Goal: Information Seeking & Learning: Learn about a topic

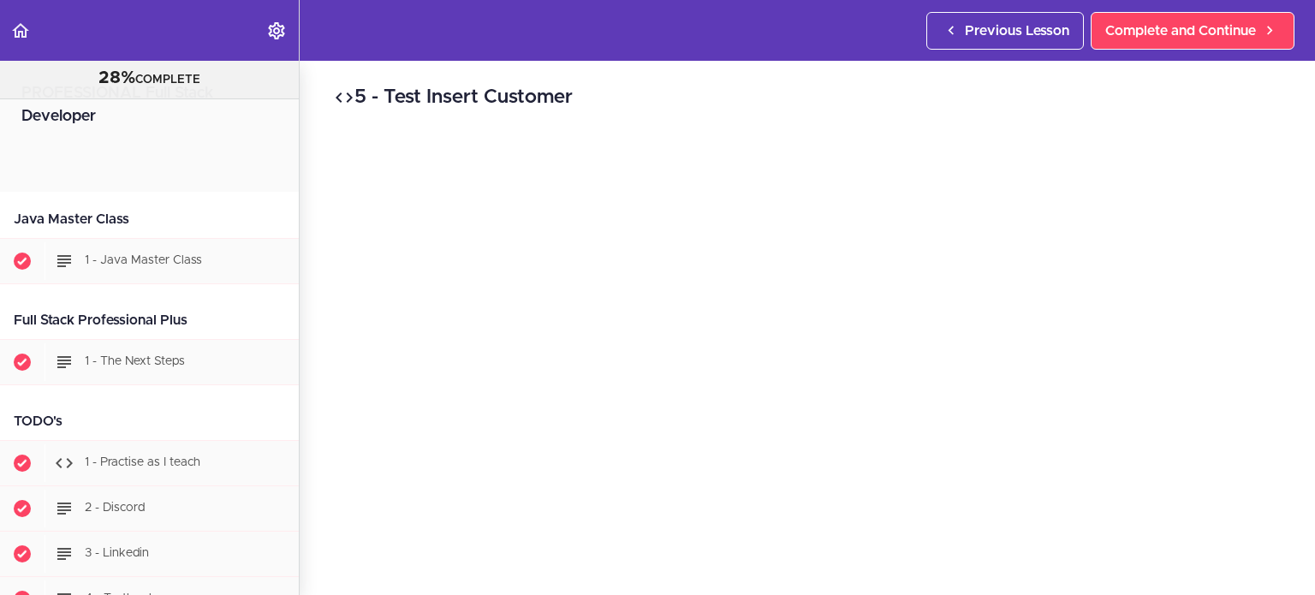
scroll to position [6989, 0]
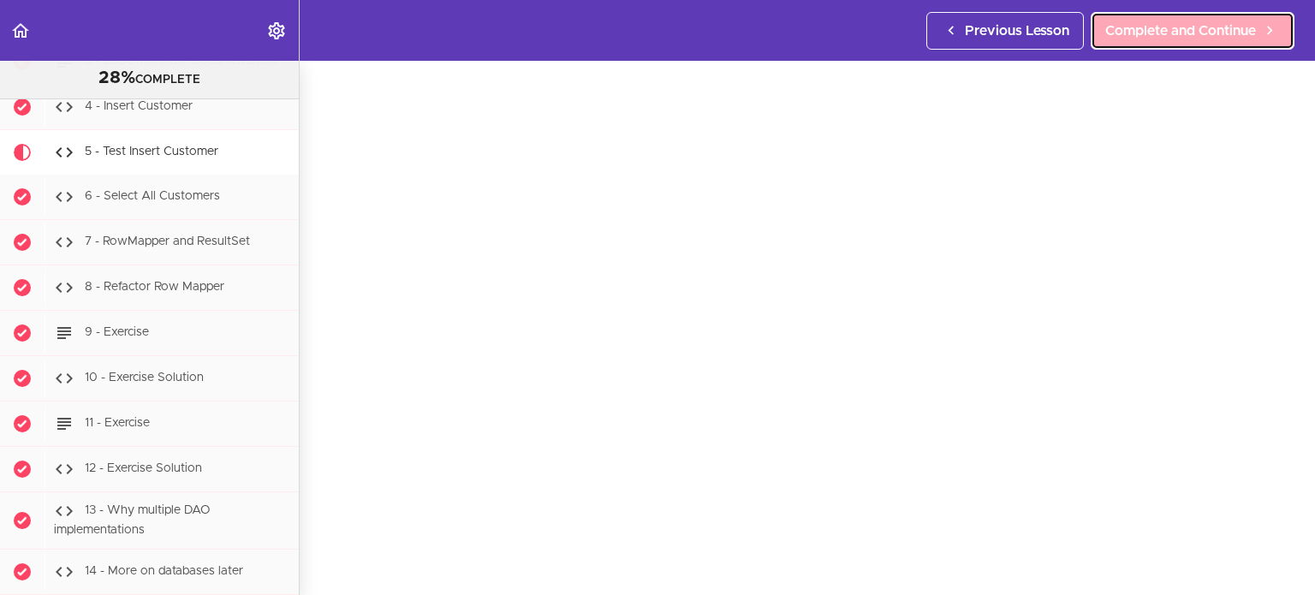
click at [1178, 32] on span "Complete and Continue" at bounding box center [1180, 31] width 151 height 21
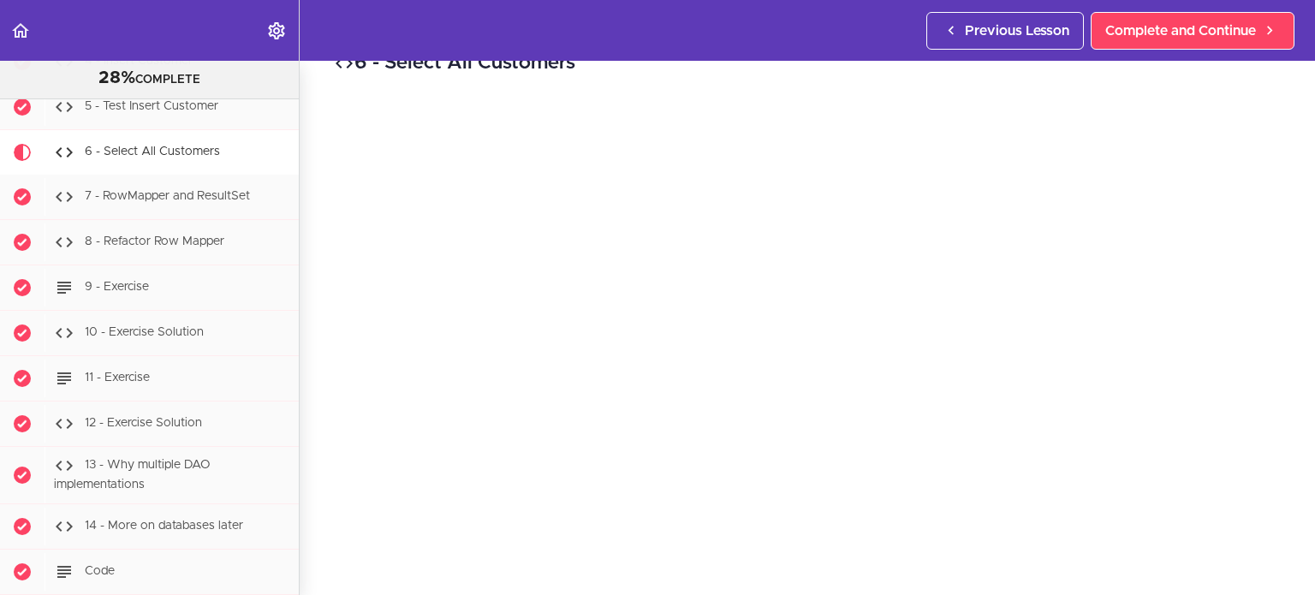
scroll to position [68, 0]
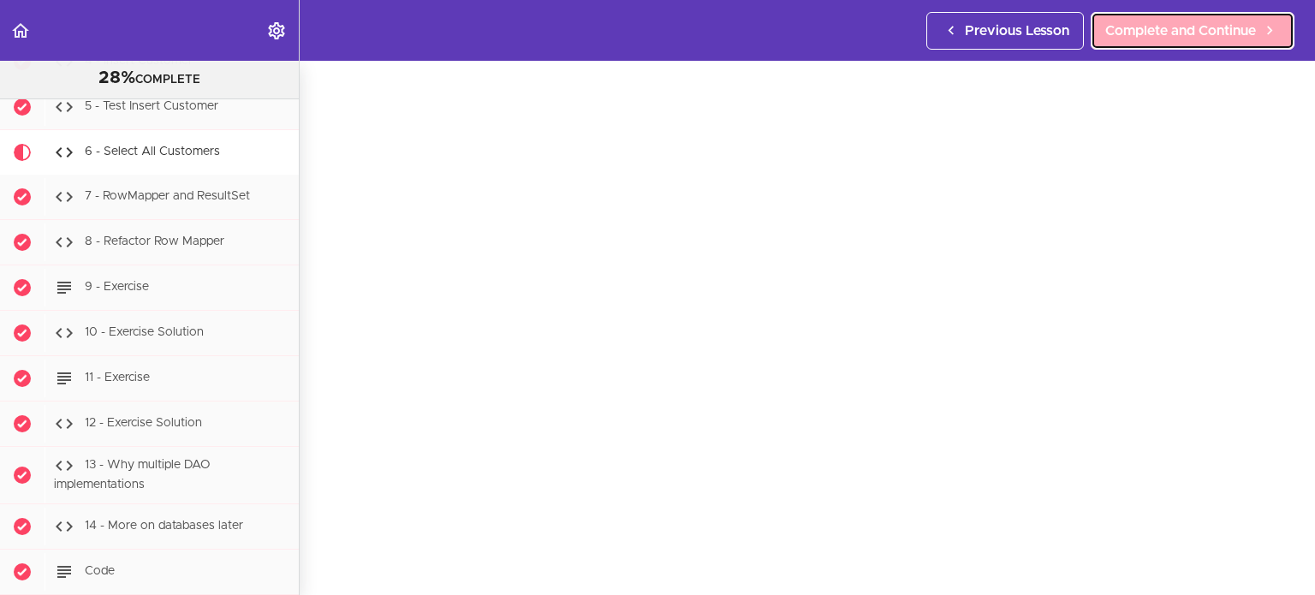
click at [1139, 37] on span "Complete and Continue" at bounding box center [1180, 31] width 151 height 21
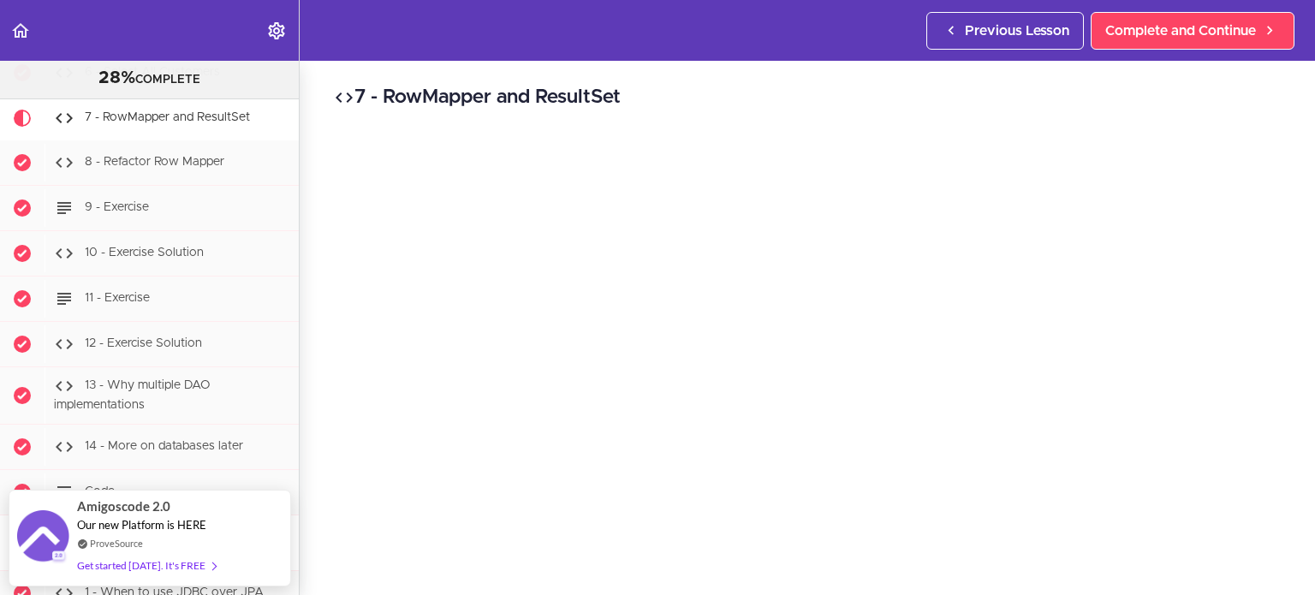
scroll to position [7148, 0]
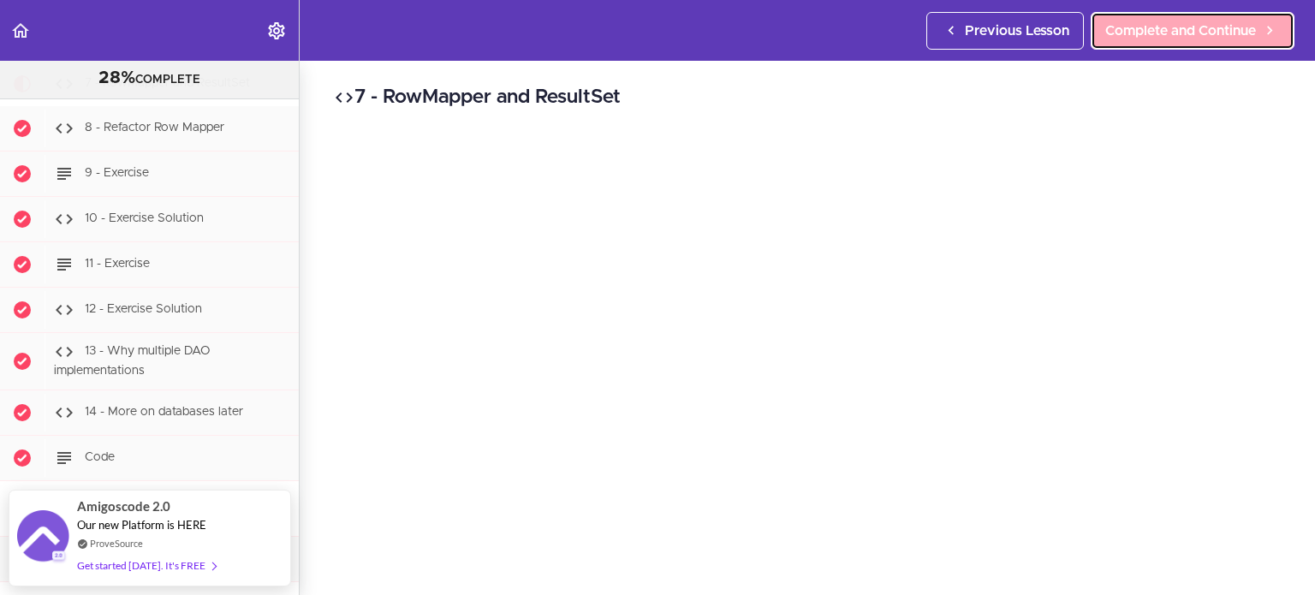
click at [1159, 29] on span "Complete and Continue" at bounding box center [1180, 31] width 151 height 21
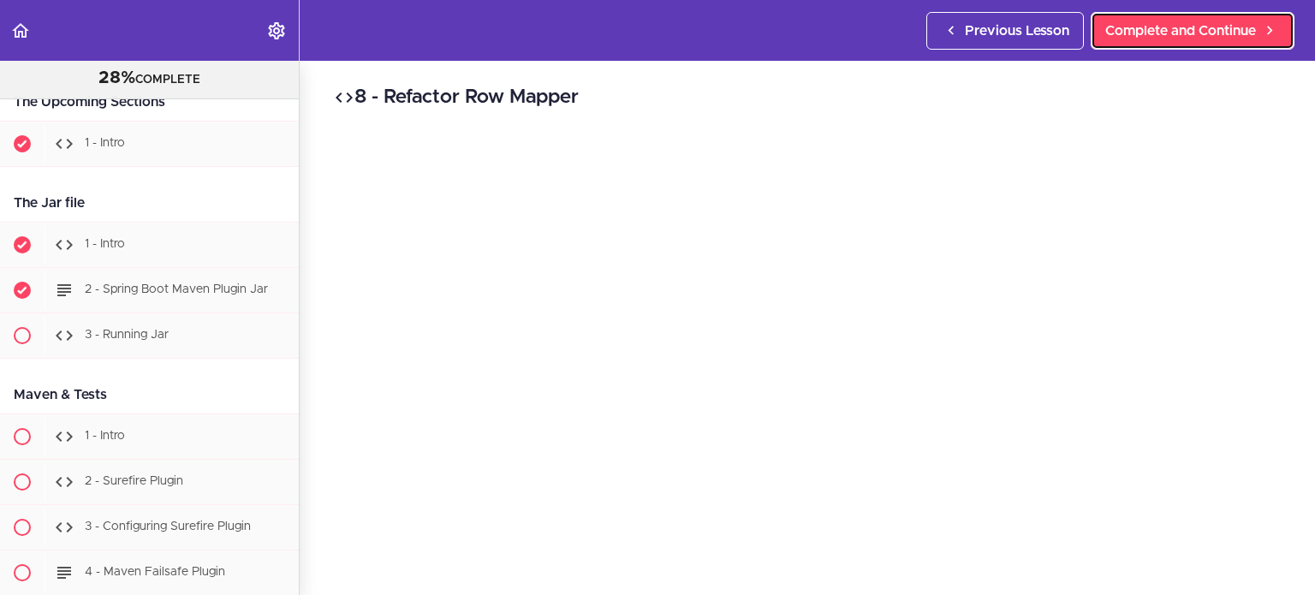
scroll to position [10787, 0]
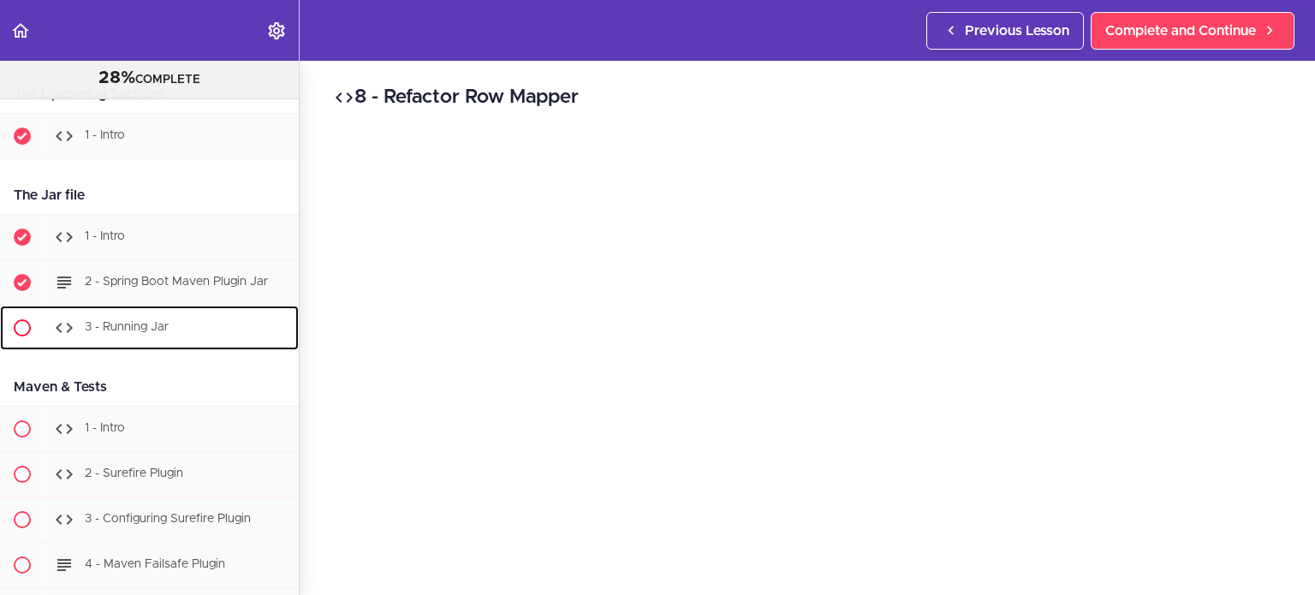
click at [183, 309] on div "3 - Running Jar" at bounding box center [172, 328] width 254 height 38
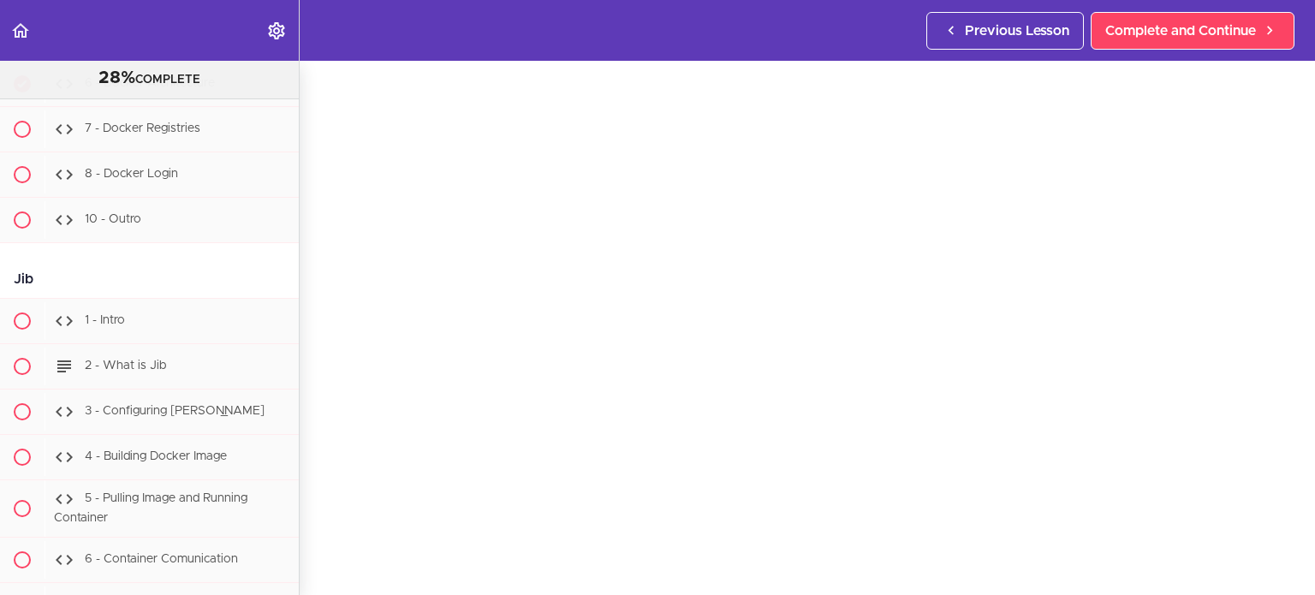
scroll to position [12041, 0]
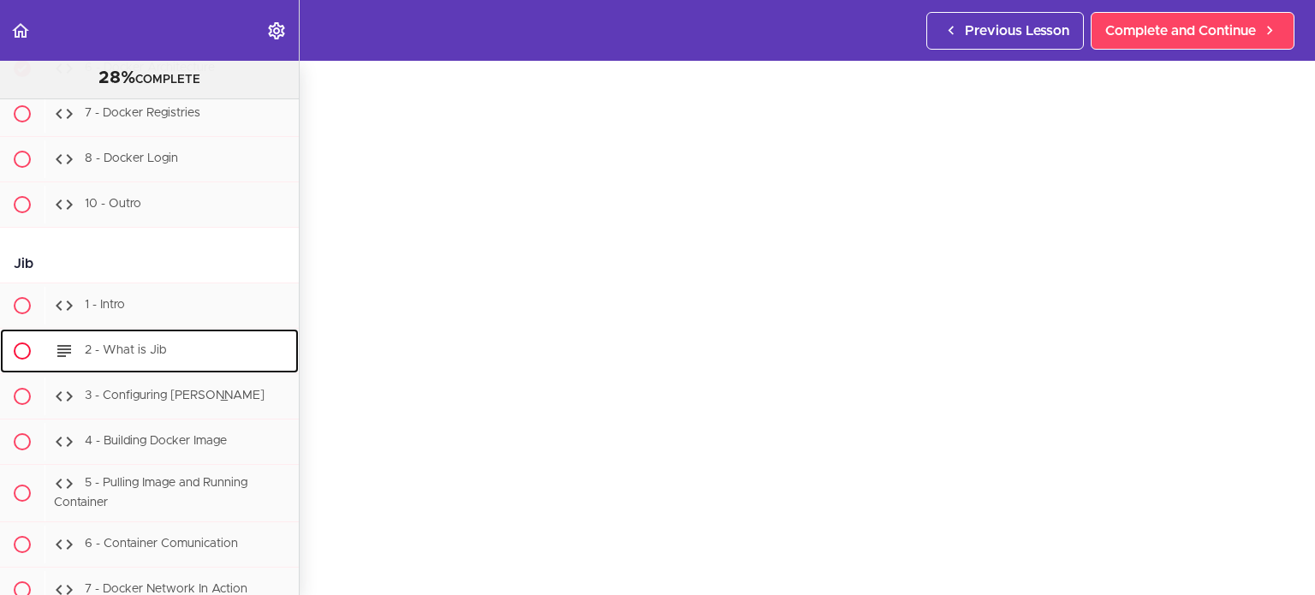
click at [131, 332] on div "2 - What is Jib" at bounding box center [172, 351] width 254 height 38
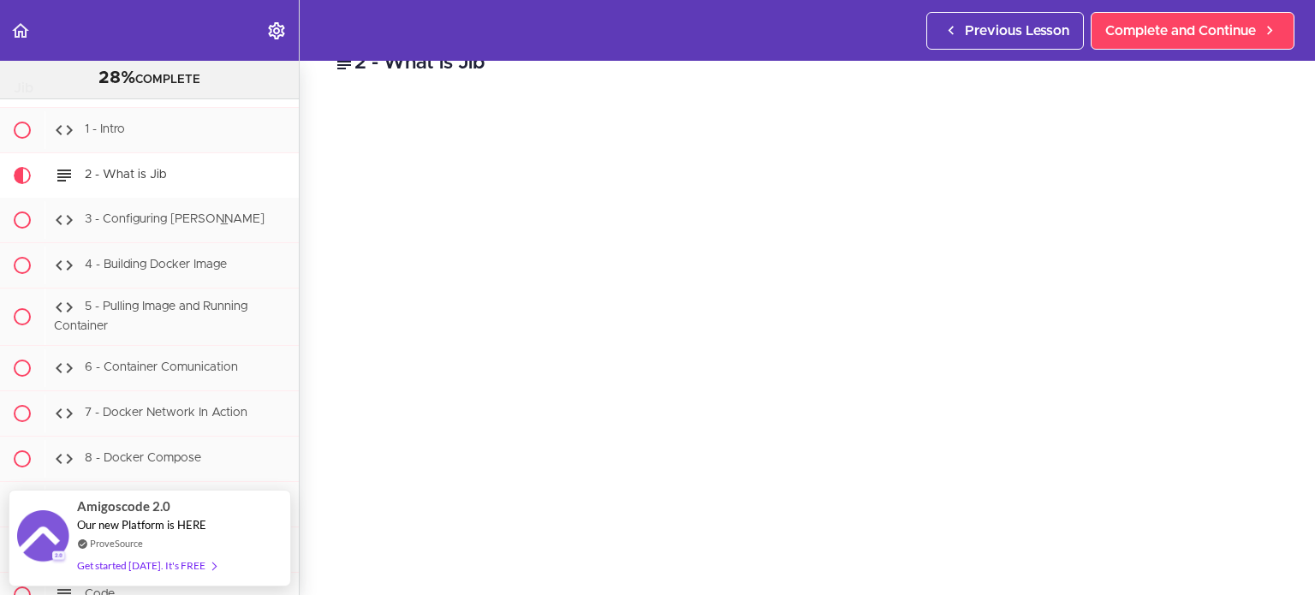
scroll to position [68, 0]
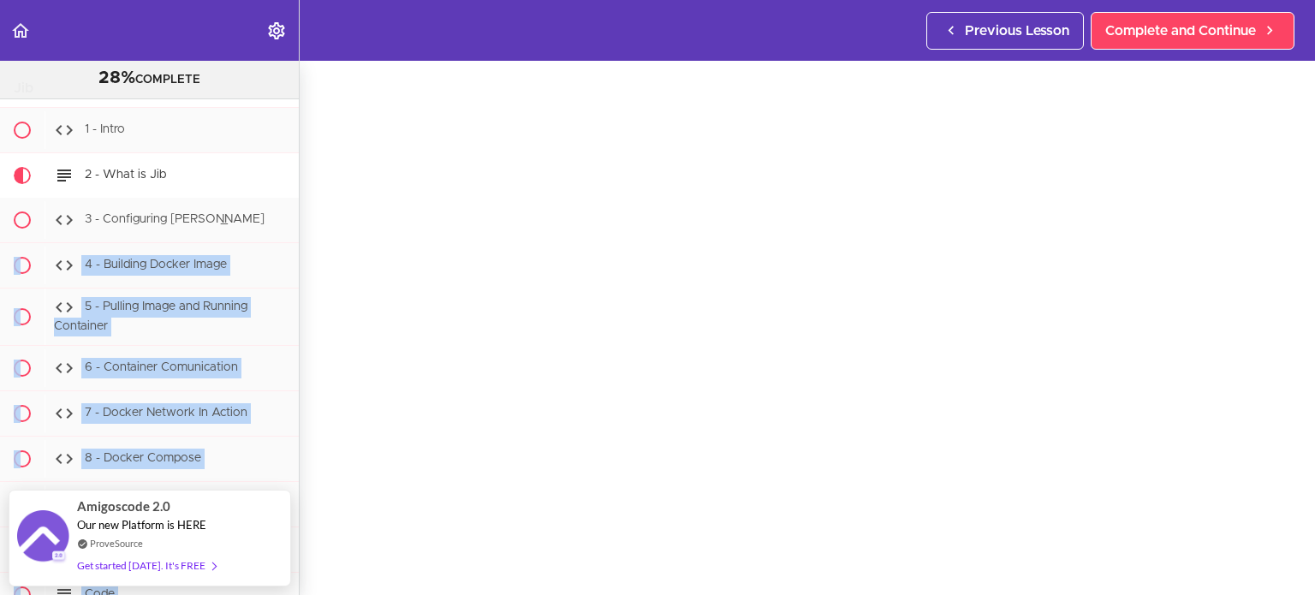
drag, startPoint x: 300, startPoint y: 215, endPoint x: 293, endPoint y: 207, distance: 10.9
click at [293, 207] on section "PROFESSIONAL Full Stack Developer 28% COMPLETE Java Master Class 1 - Java Maste…" at bounding box center [657, 328] width 1315 height 534
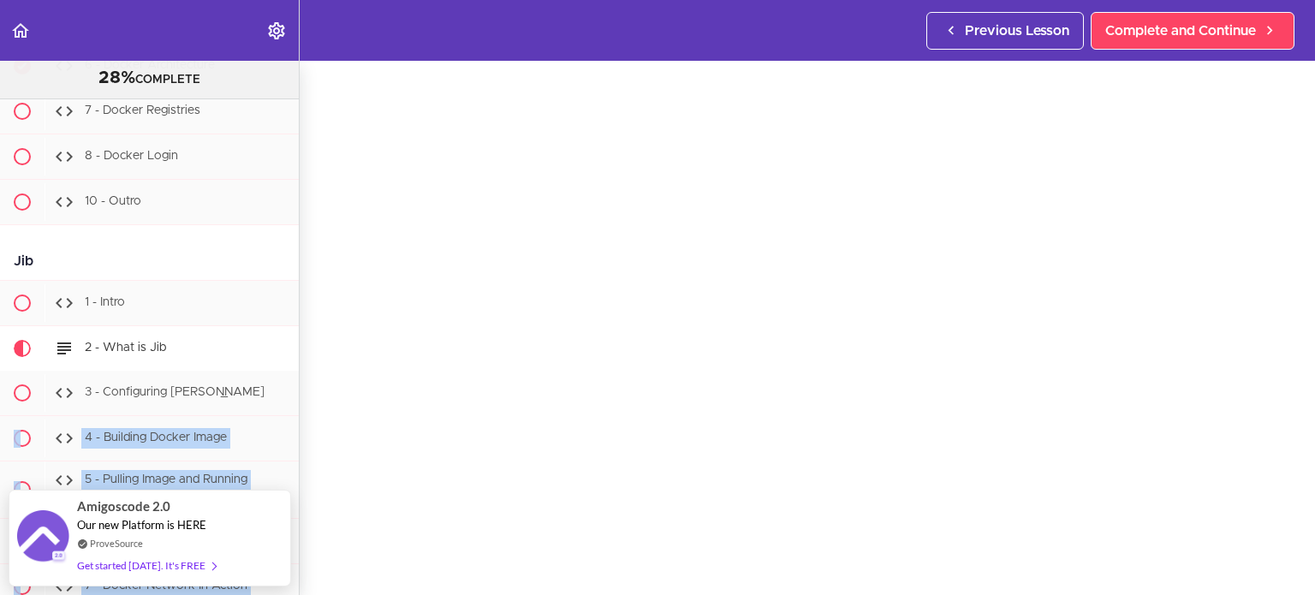
scroll to position [11981, 0]
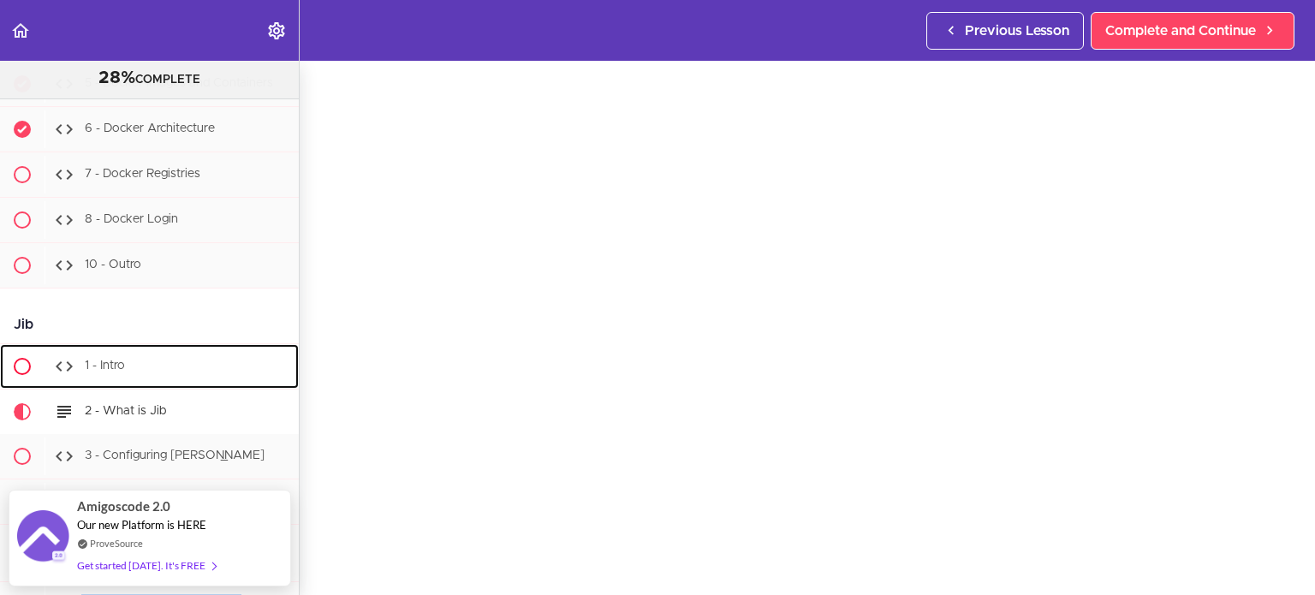
click at [122, 359] on span "1 - Intro" at bounding box center [105, 365] width 40 height 12
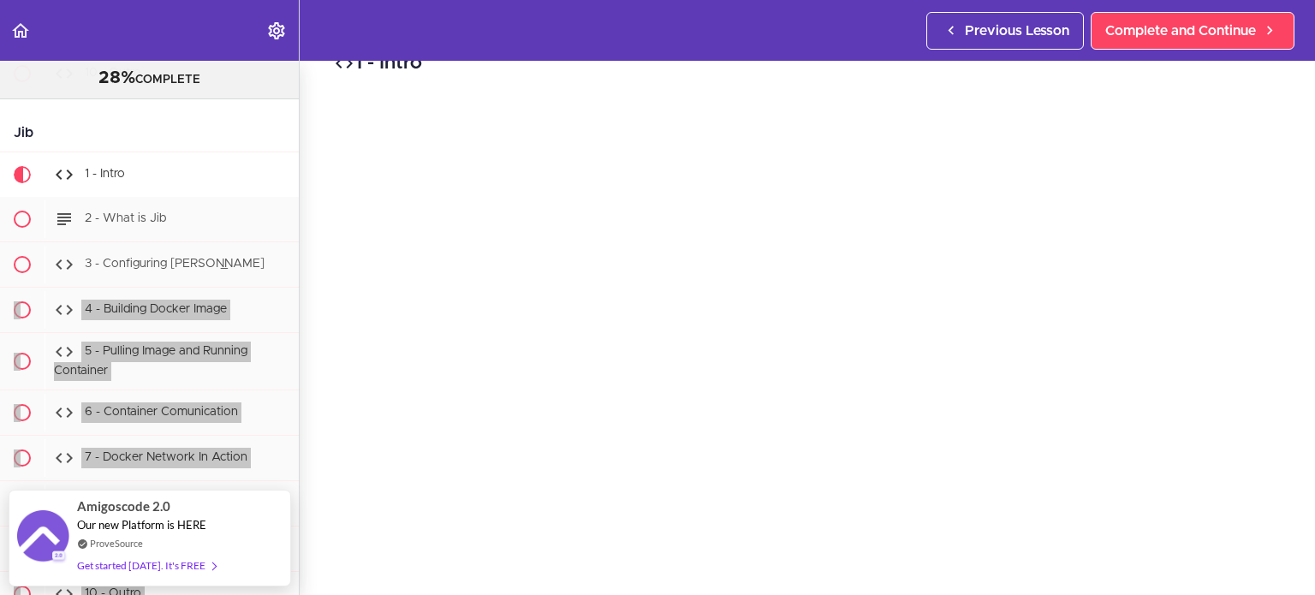
scroll to position [68, 0]
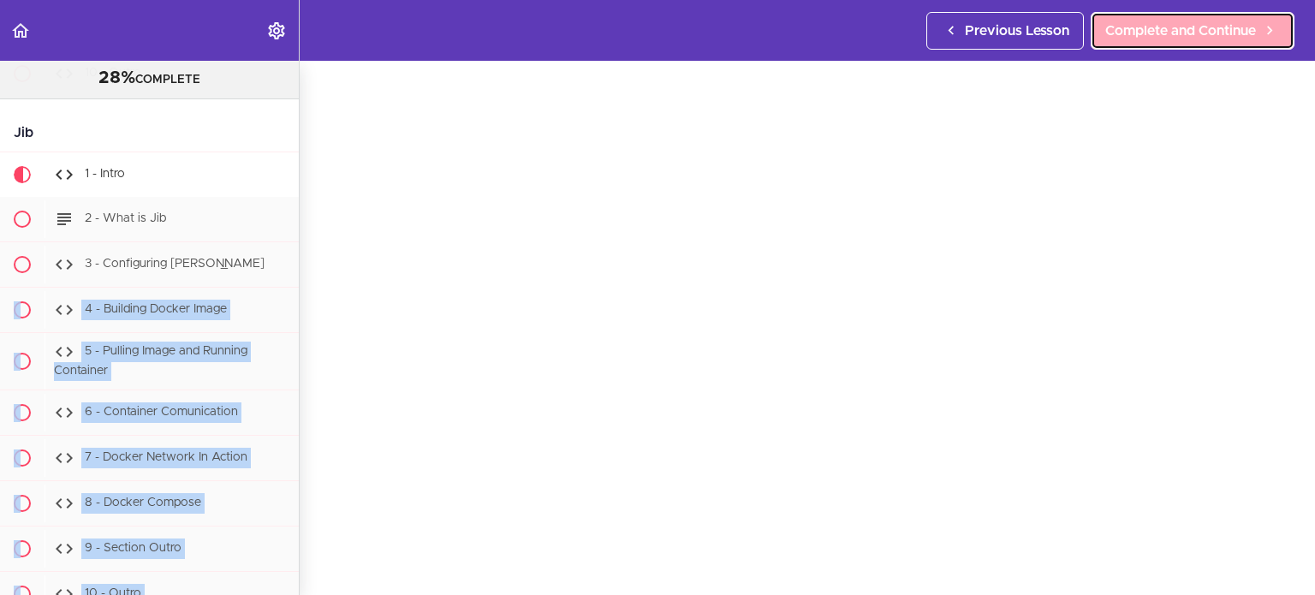
click at [1166, 29] on span "Complete and Continue" at bounding box center [1180, 31] width 151 height 21
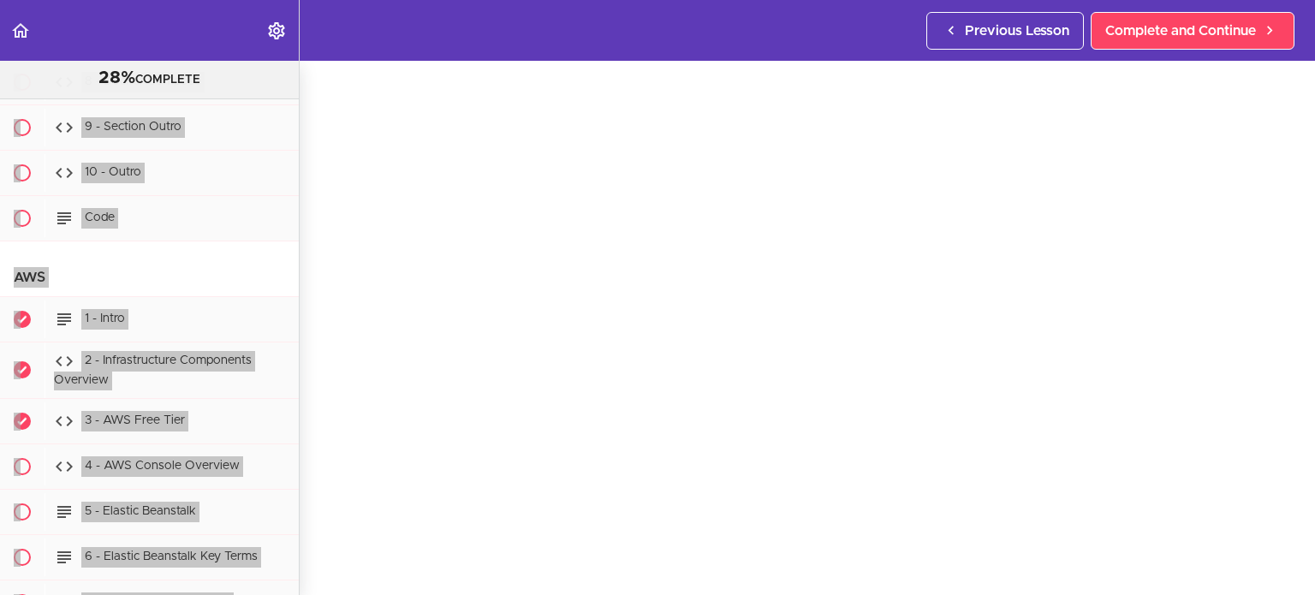
scroll to position [68, 0]
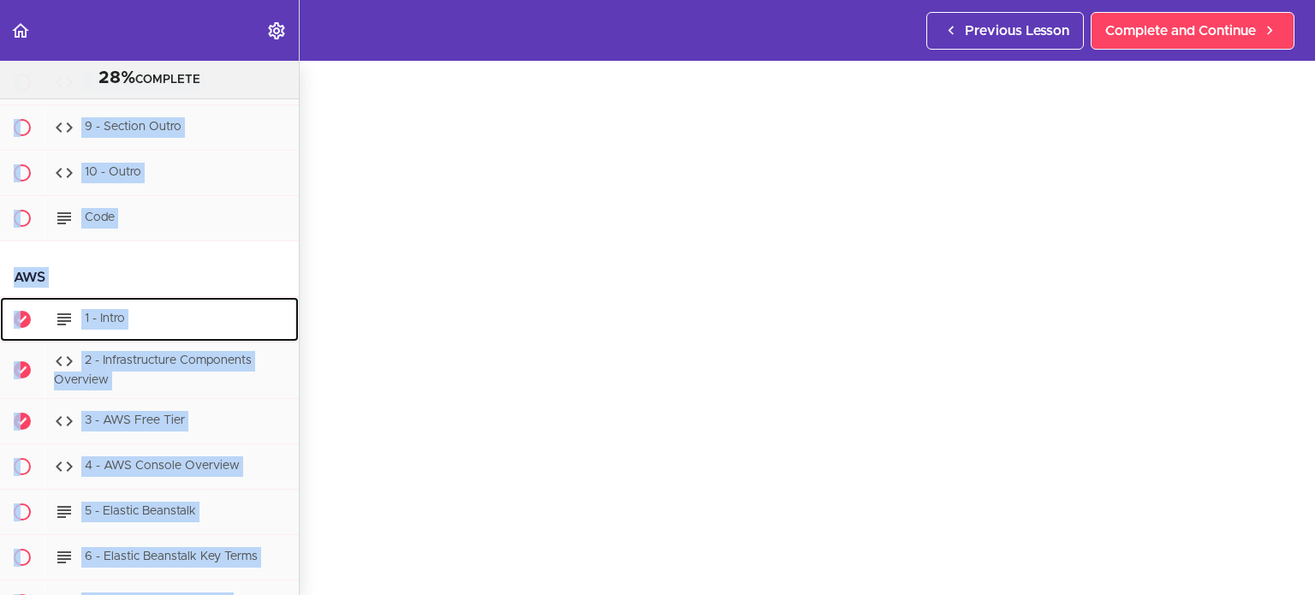
click at [90, 312] on span "1 - Intro" at bounding box center [105, 318] width 40 height 12
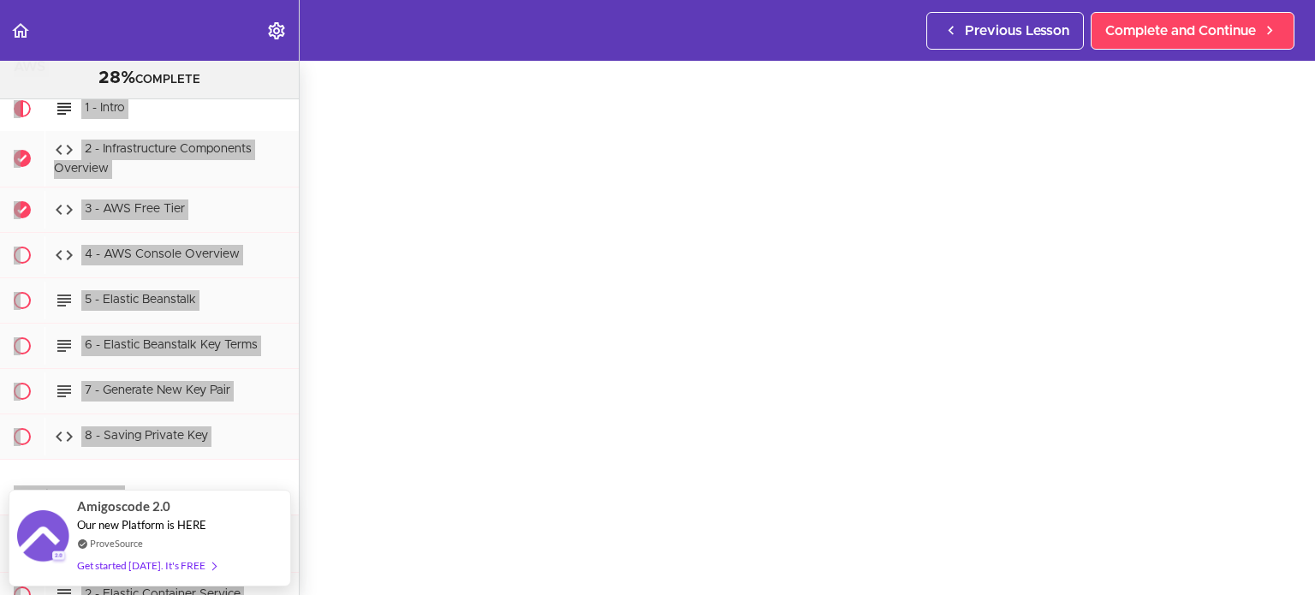
scroll to position [103, 0]
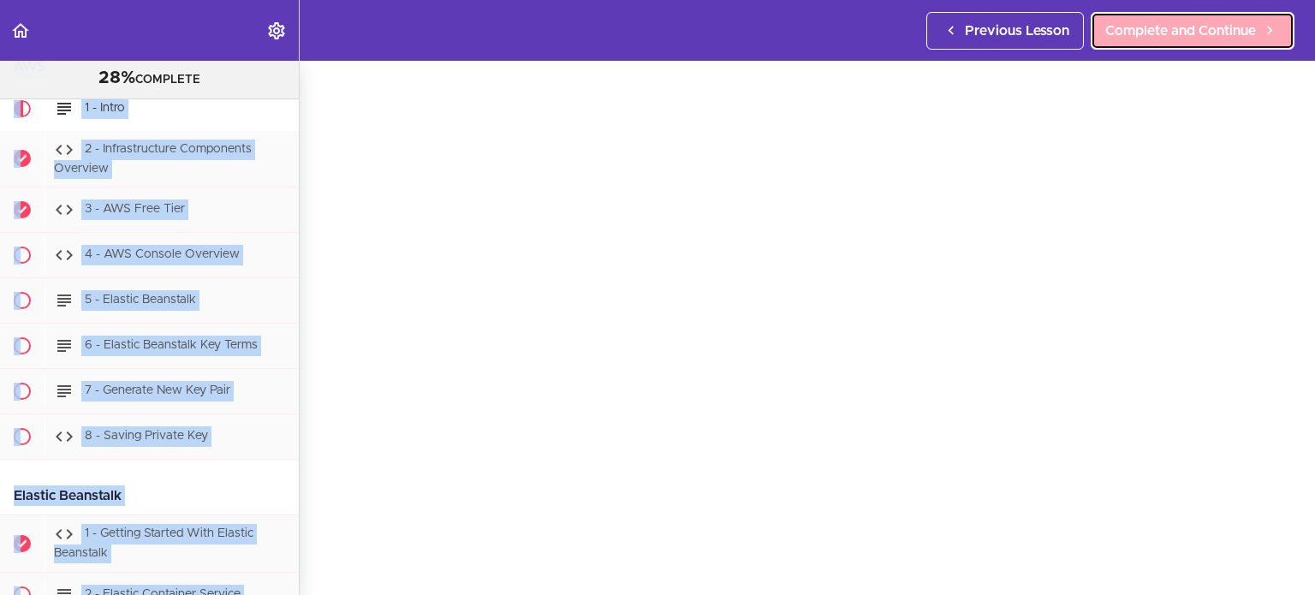
click at [1170, 36] on span "Complete and Continue" at bounding box center [1180, 31] width 151 height 21
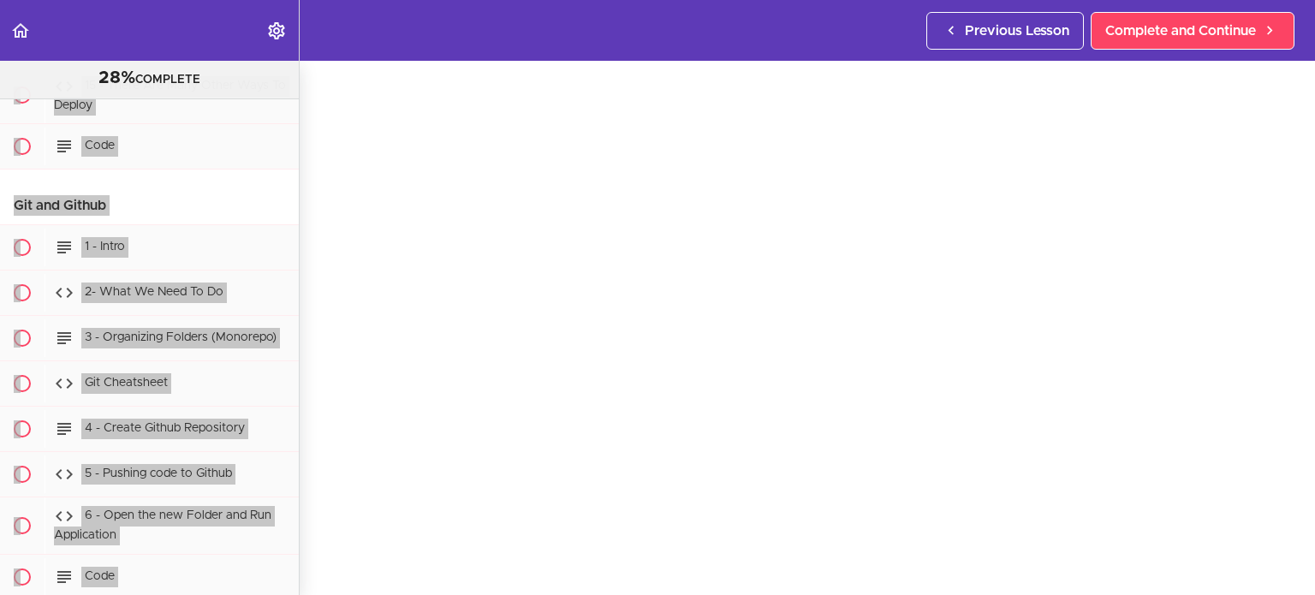
scroll to position [13946, 0]
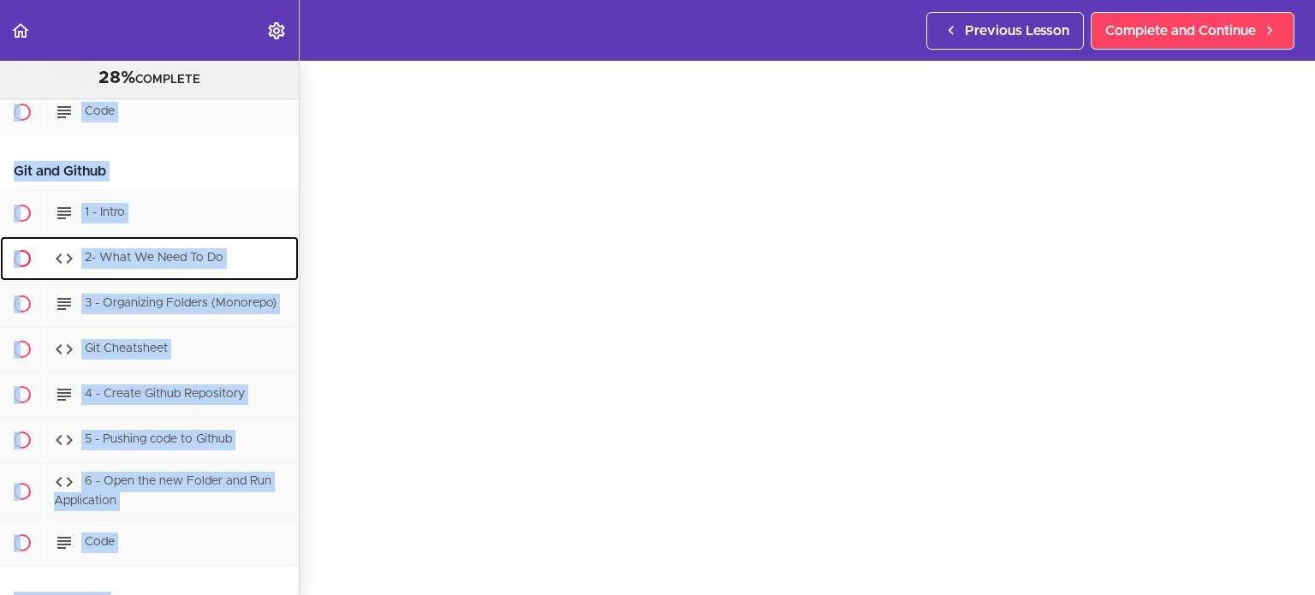
click at [154, 252] on span "2- What We Need To Do" at bounding box center [154, 258] width 139 height 12
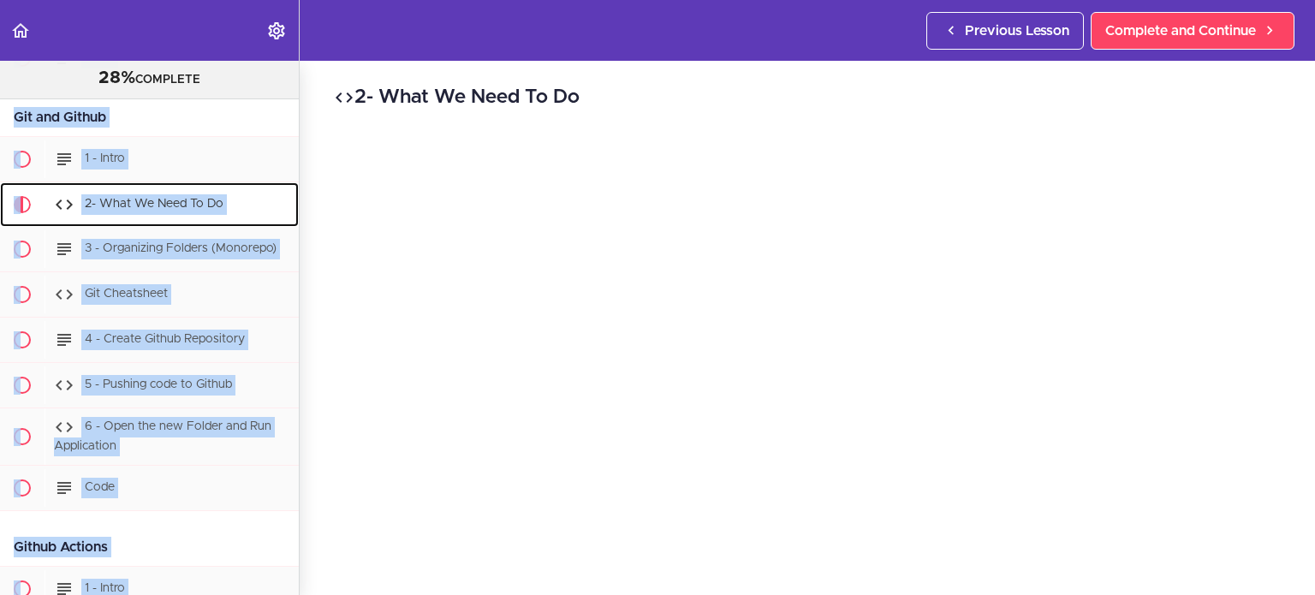
scroll to position [14034, 0]
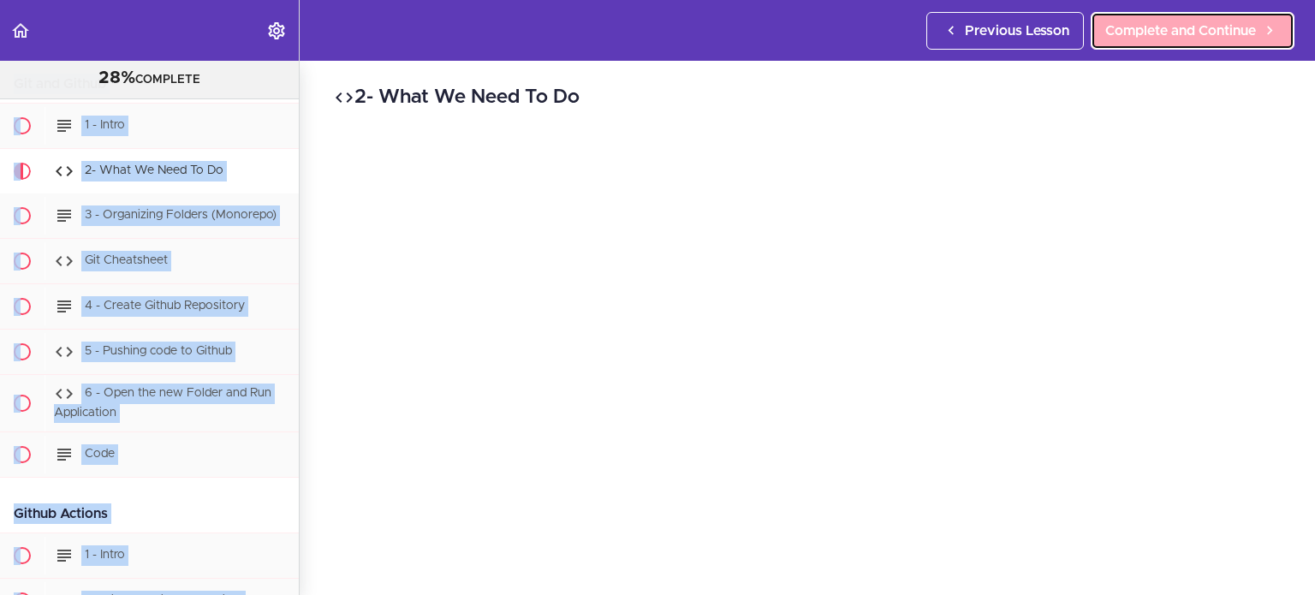
click at [1138, 41] on link "Complete and Continue" at bounding box center [1192, 31] width 204 height 38
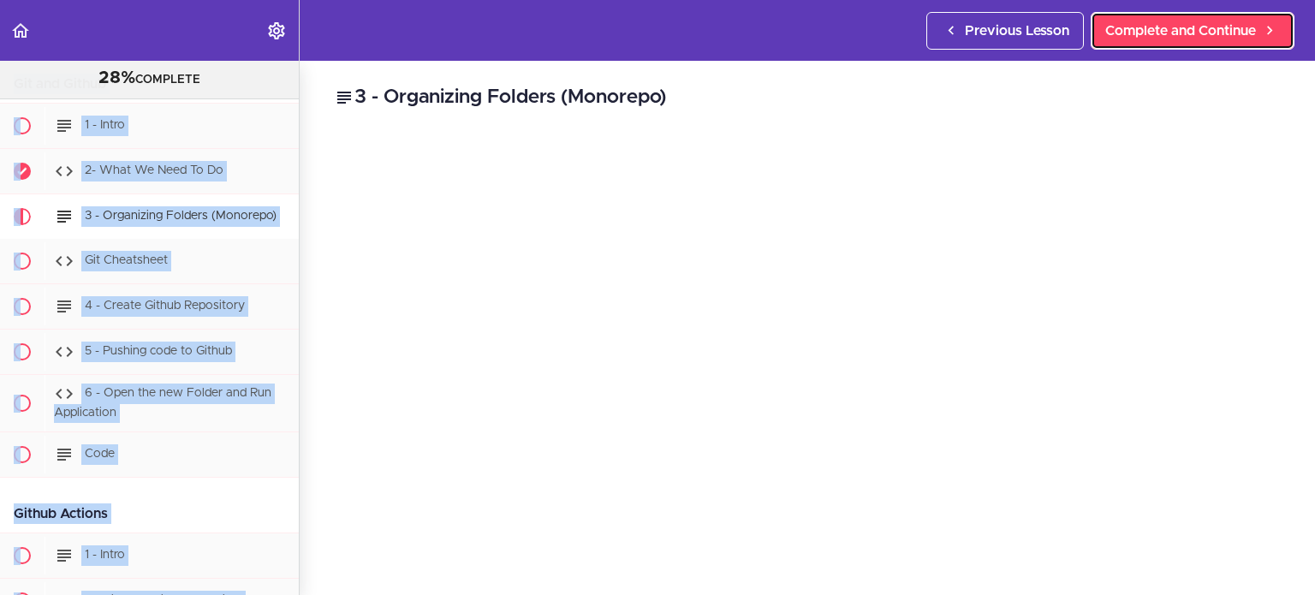
scroll to position [14080, 0]
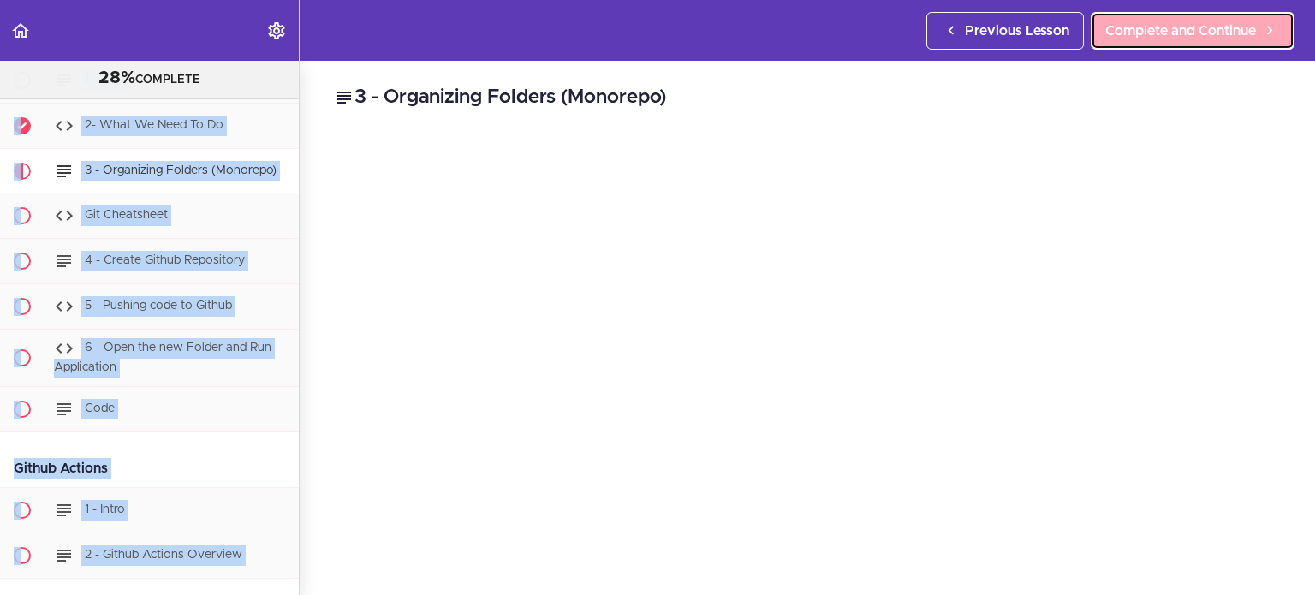
click at [1125, 33] on span "Complete and Continue" at bounding box center [1180, 31] width 151 height 21
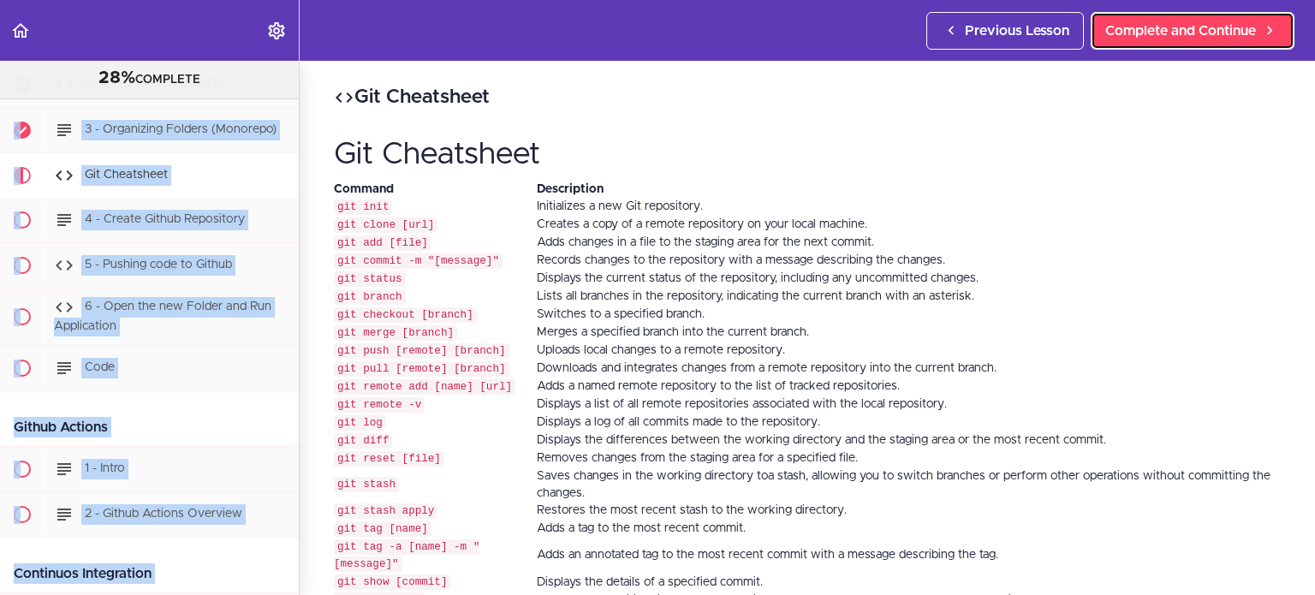
scroll to position [14124, 0]
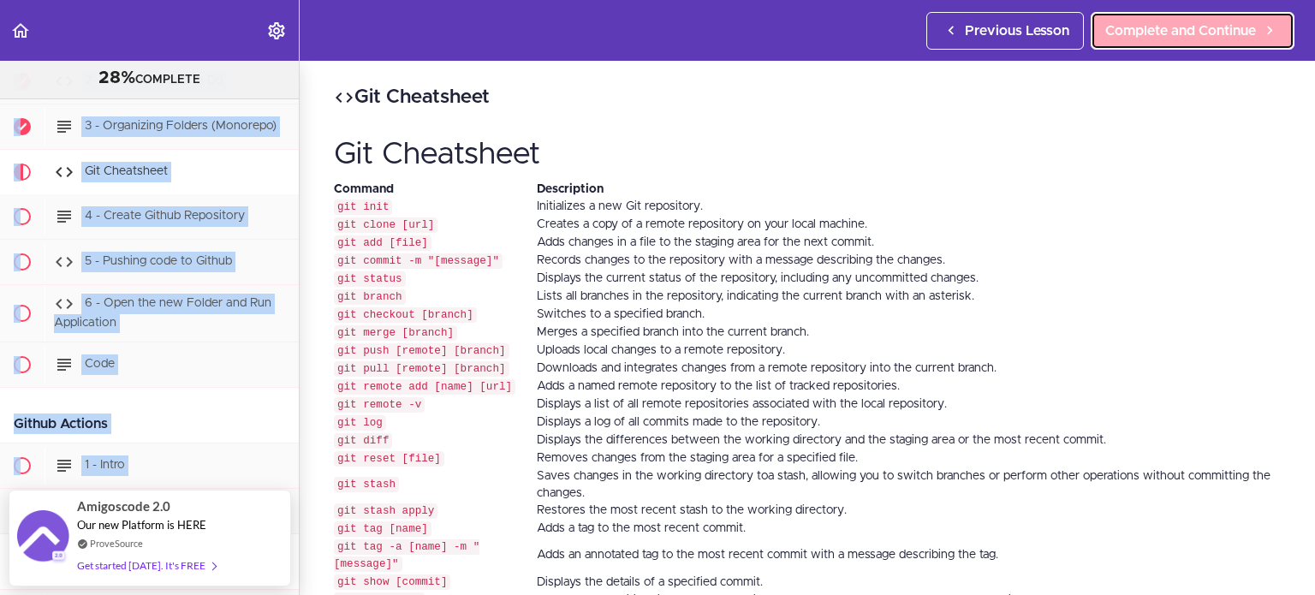
click at [1126, 44] on link "Complete and Continue" at bounding box center [1192, 31] width 204 height 38
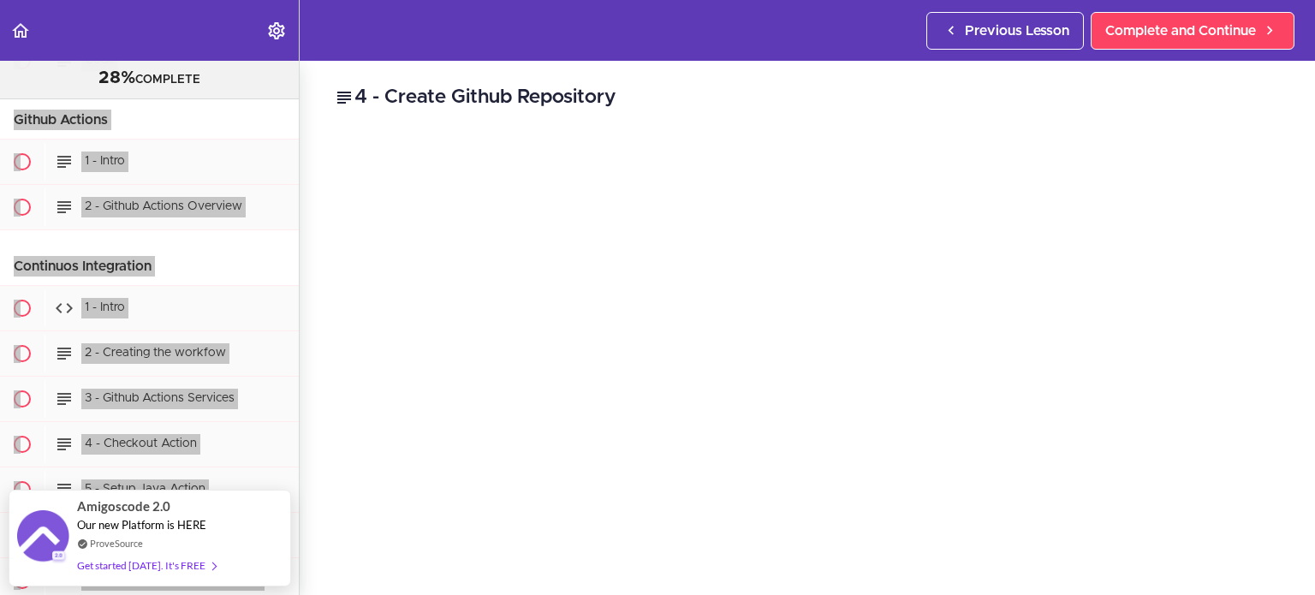
scroll to position [14444, 0]
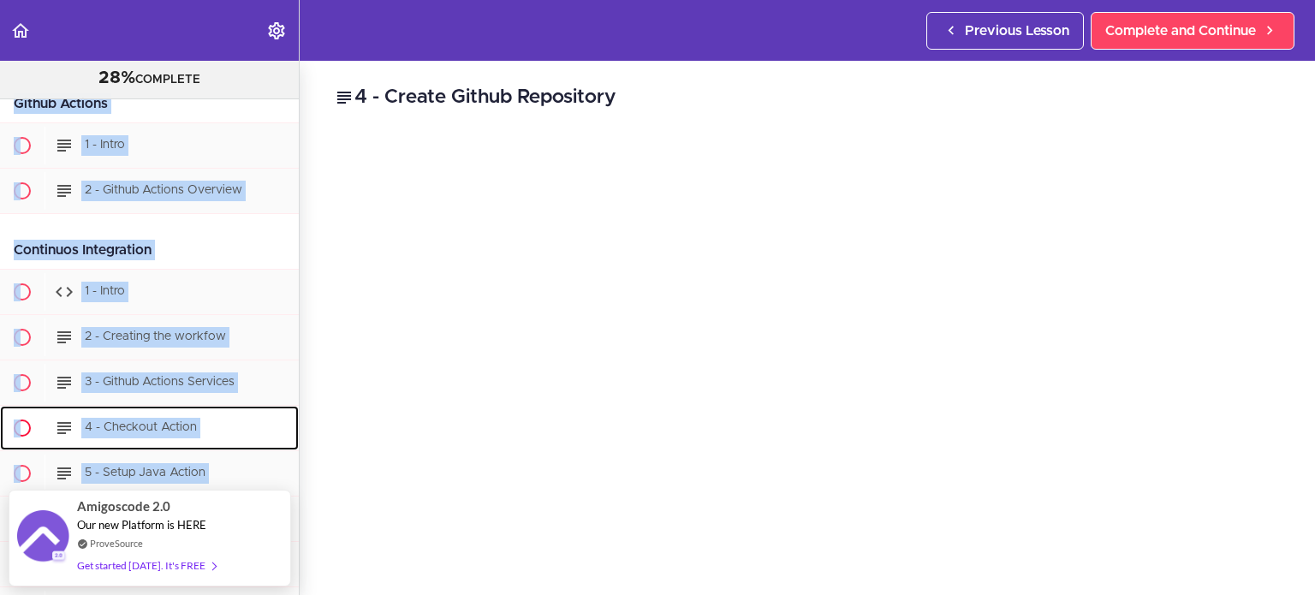
click at [249, 409] on div "4 - Checkout Action" at bounding box center [172, 428] width 254 height 38
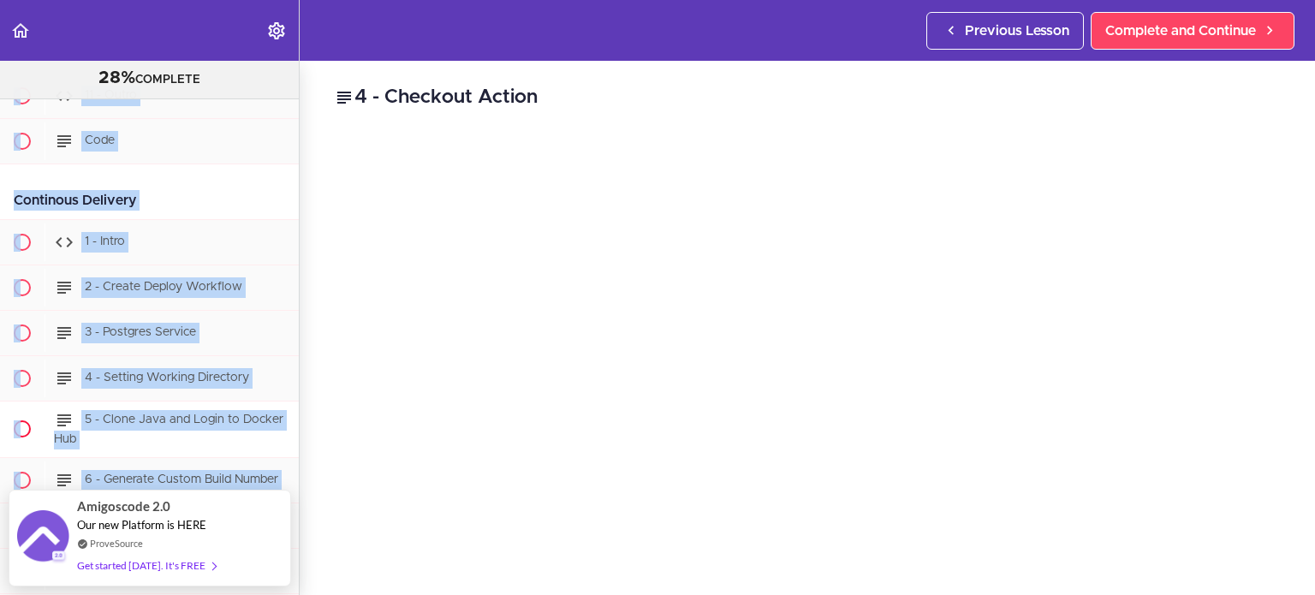
scroll to position [15110, 0]
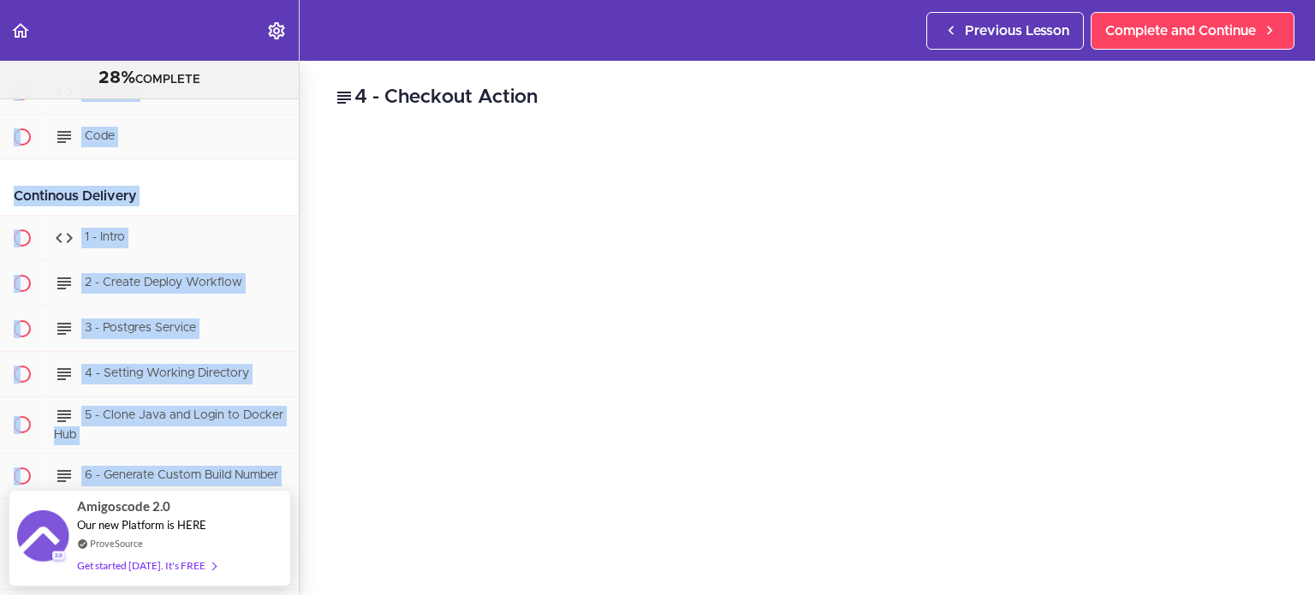
click at [1072, 92] on h2 "4 - Checkout Action" at bounding box center [807, 97] width 947 height 29
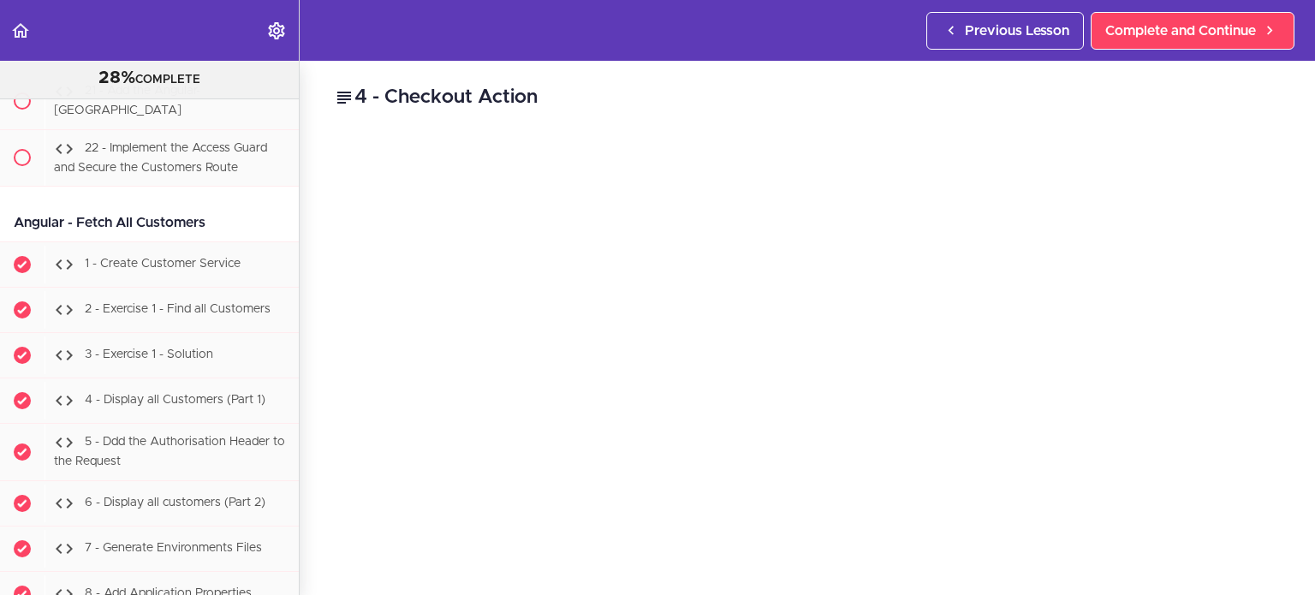
scroll to position [34855, 0]
